Goal: Transaction & Acquisition: Purchase product/service

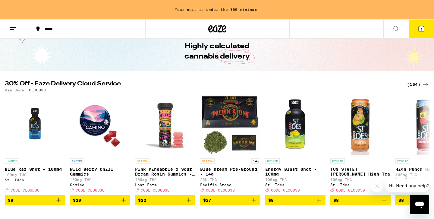
click at [418, 87] on div "(154)" at bounding box center [418, 84] width 22 height 7
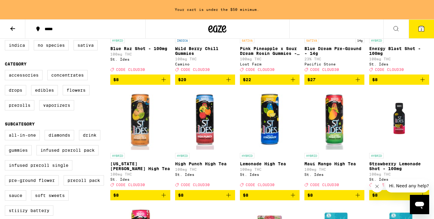
scroll to position [60, 0]
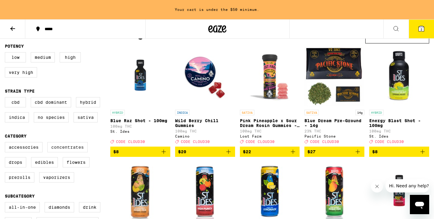
click at [53, 152] on label "Concentrates" at bounding box center [67, 147] width 40 height 10
click at [6, 143] on input "Concentrates" at bounding box center [6, 143] width 0 height 0
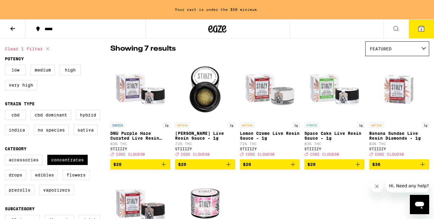
scroll to position [48, 0]
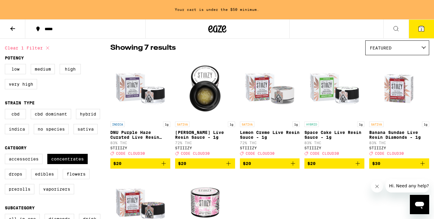
click at [229, 166] on icon "Add to bag" at bounding box center [228, 163] width 7 height 7
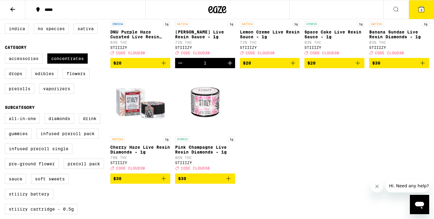
scroll to position [149, 0]
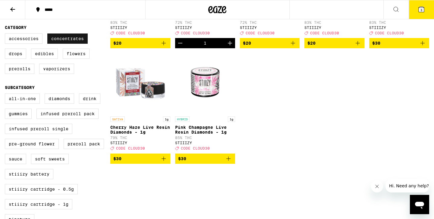
click at [62, 44] on label "Concentrates" at bounding box center [67, 38] width 40 height 10
click at [6, 35] on input "Concentrates" at bounding box center [6, 34] width 0 height 0
checkbox input "false"
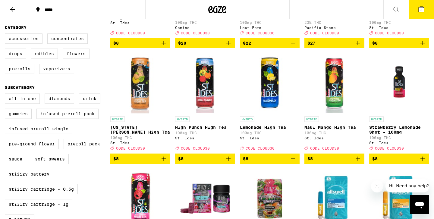
click at [73, 59] on label "Flowers" at bounding box center [76, 54] width 27 height 10
click at [6, 35] on input "Flowers" at bounding box center [6, 34] width 0 height 0
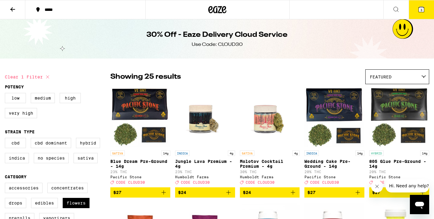
scroll to position [29, 0]
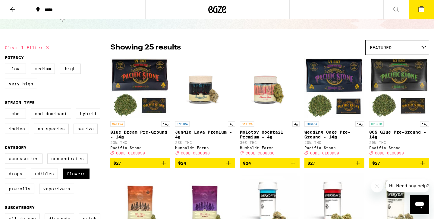
click at [165, 167] on icon "Add to bag" at bounding box center [163, 162] width 7 height 7
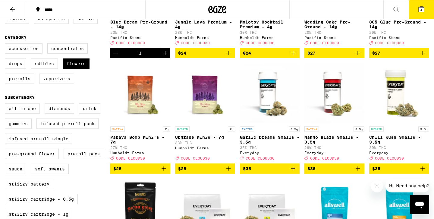
scroll to position [134, 0]
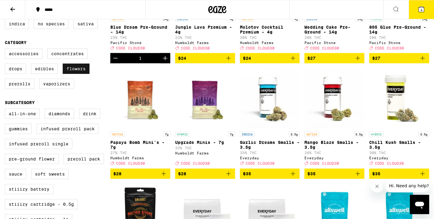
click at [85, 74] on label "Flowers" at bounding box center [76, 69] width 27 height 10
click at [6, 50] on input "Flowers" at bounding box center [6, 49] width 0 height 0
checkbox input "false"
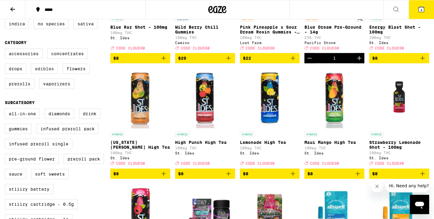
click at [46, 74] on label "Edibles" at bounding box center [44, 69] width 27 height 10
click at [6, 50] on input "Edibles" at bounding box center [6, 49] width 0 height 0
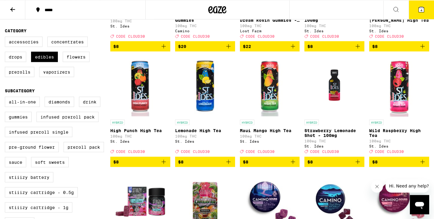
scroll to position [148, 0]
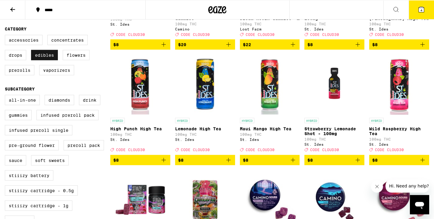
click at [57, 60] on label "Edibles" at bounding box center [44, 55] width 27 height 10
click at [6, 36] on input "Edibles" at bounding box center [6, 36] width 0 height 0
checkbox input "false"
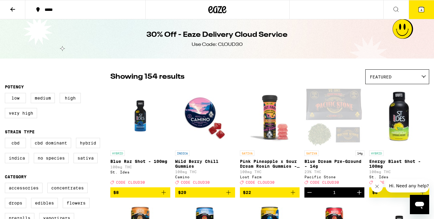
click at [402, 74] on div "Featured" at bounding box center [397, 77] width 63 height 14
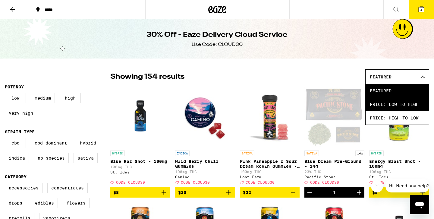
click at [383, 105] on span "Price: Low to High" at bounding box center [397, 104] width 55 height 14
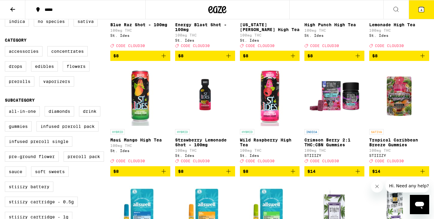
scroll to position [136, 0]
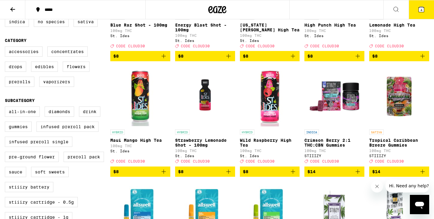
click at [166, 175] on icon "Add to bag" at bounding box center [163, 171] width 7 height 7
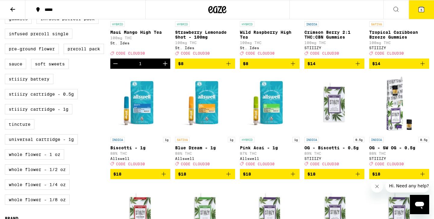
scroll to position [0, 0]
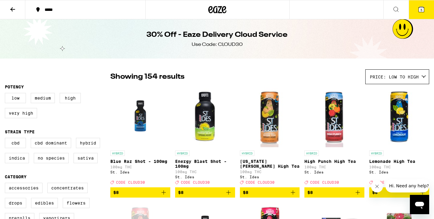
click at [421, 12] on span "5" at bounding box center [422, 10] width 2 height 4
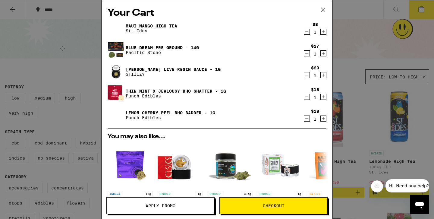
click at [309, 100] on icon "Decrement" at bounding box center [306, 96] width 5 height 7
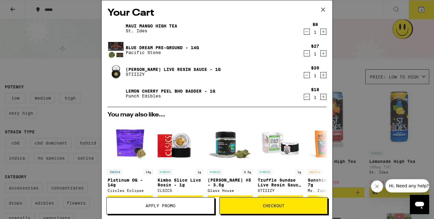
click at [309, 100] on icon "Decrement" at bounding box center [306, 96] width 5 height 7
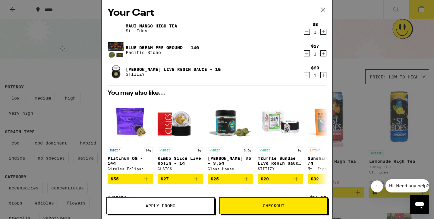
click at [65, 68] on div "Your Cart Maui Mango High Tea St. Ides $8 1 Blue Dream Pre-Ground - 14g Pacific…" at bounding box center [217, 109] width 434 height 219
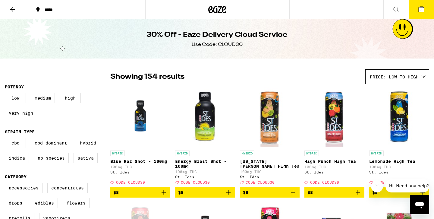
click at [415, 16] on button "3" at bounding box center [421, 9] width 25 height 19
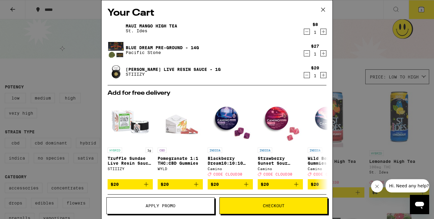
click at [169, 204] on span "Apply Promo" at bounding box center [161, 206] width 30 height 4
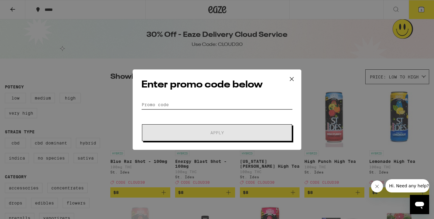
click at [195, 101] on input "Promo Code" at bounding box center [216, 104] width 151 height 9
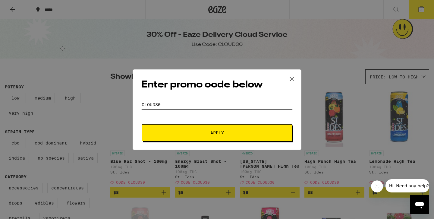
type input "cloud30"
click at [221, 131] on span "Apply" at bounding box center [217, 133] width 14 height 4
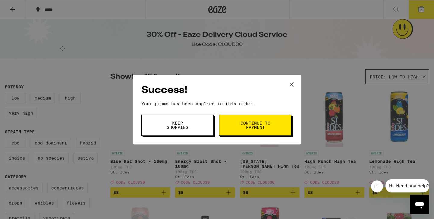
click at [261, 129] on span "Continue to payment" at bounding box center [255, 125] width 31 height 8
